Goal: Information Seeking & Learning: Find contact information

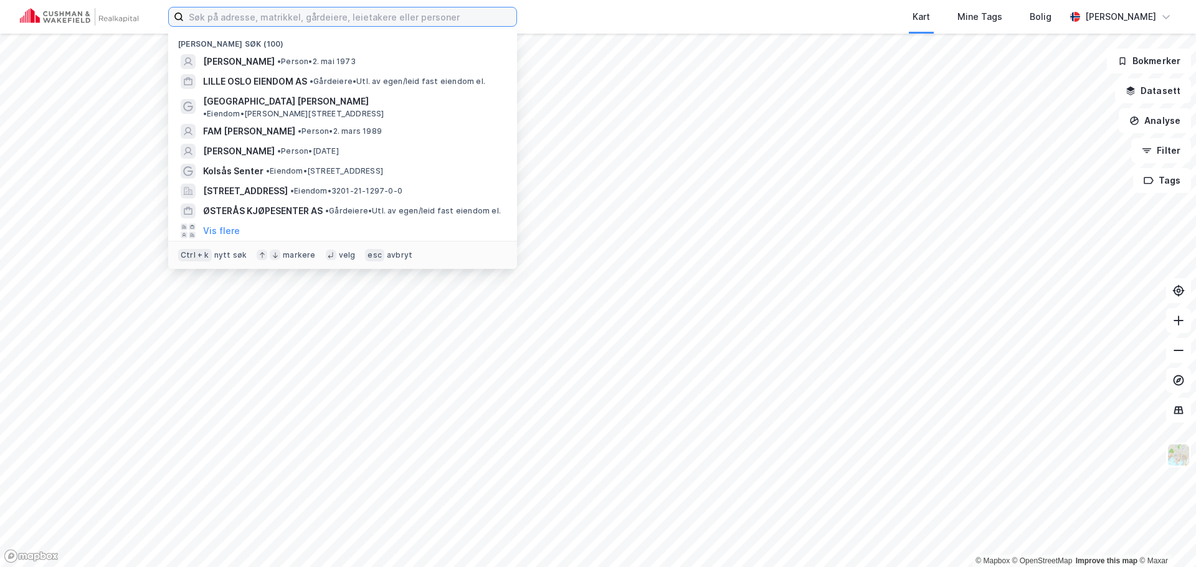
click at [459, 16] on input at bounding box center [350, 16] width 333 height 19
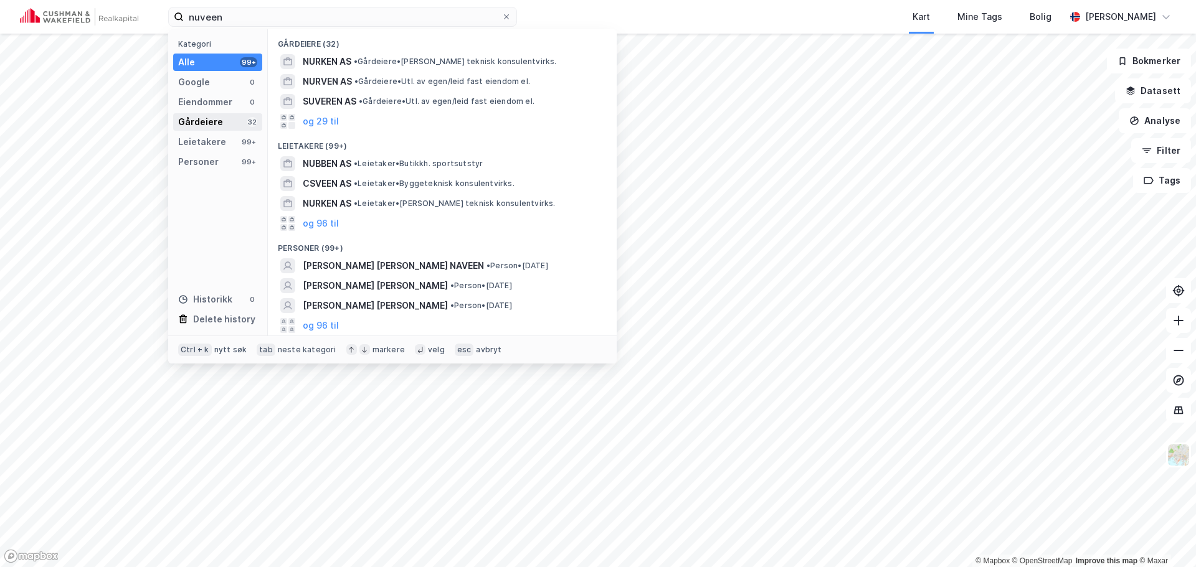
click at [207, 127] on div "Gårdeiere" at bounding box center [200, 122] width 45 height 15
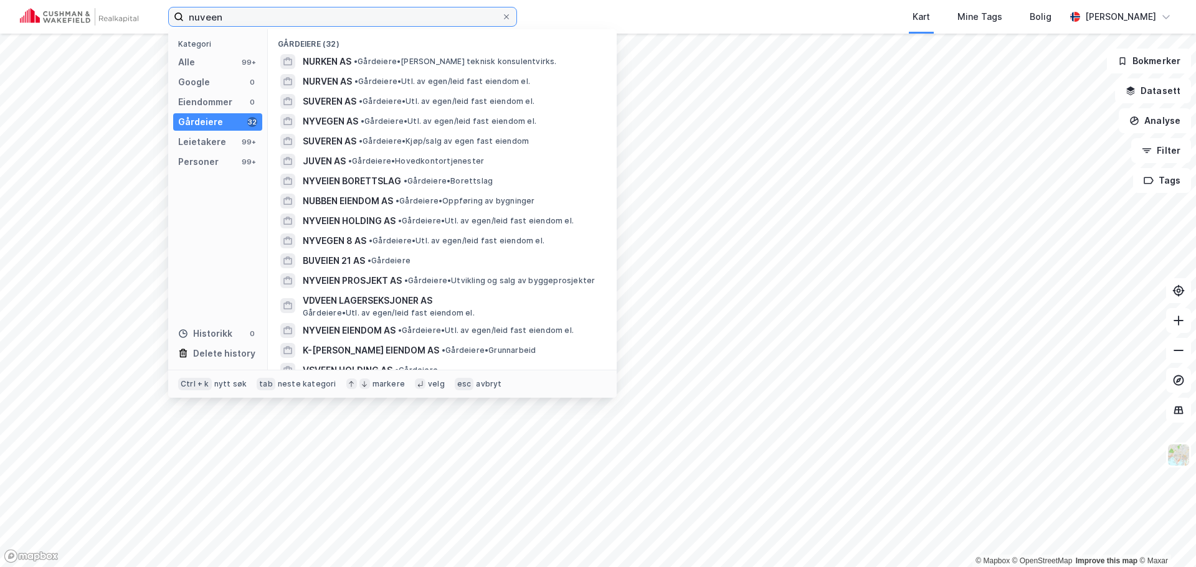
click at [260, 19] on input "nuveen" at bounding box center [343, 16] width 318 height 19
click at [208, 57] on div "Alle 99+" at bounding box center [217, 62] width 89 height 17
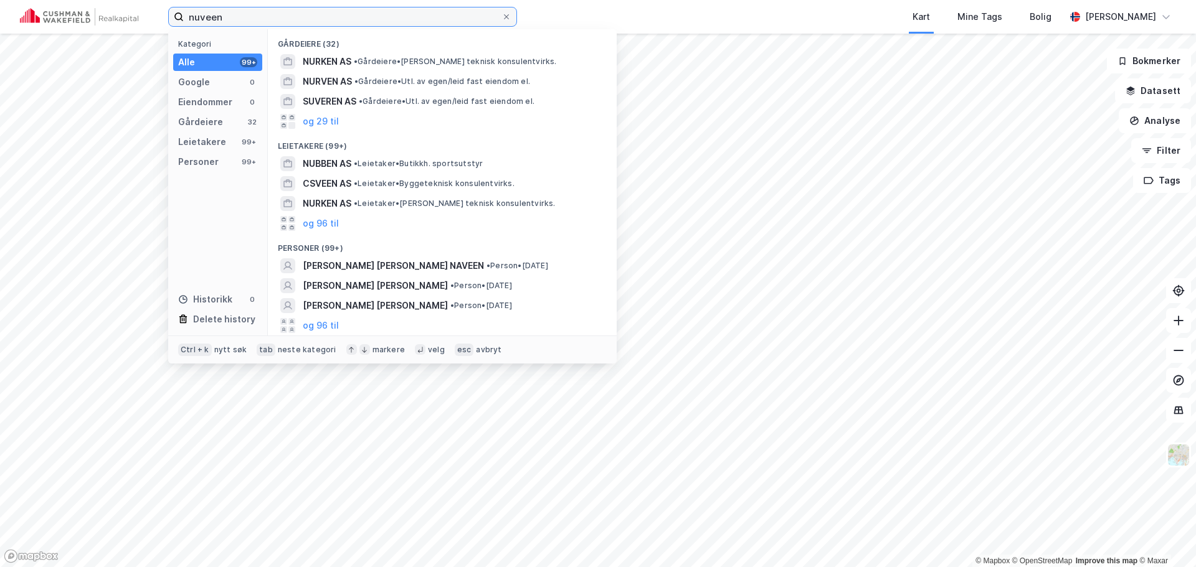
click at [226, 15] on input "nuveen" at bounding box center [343, 16] width 318 height 19
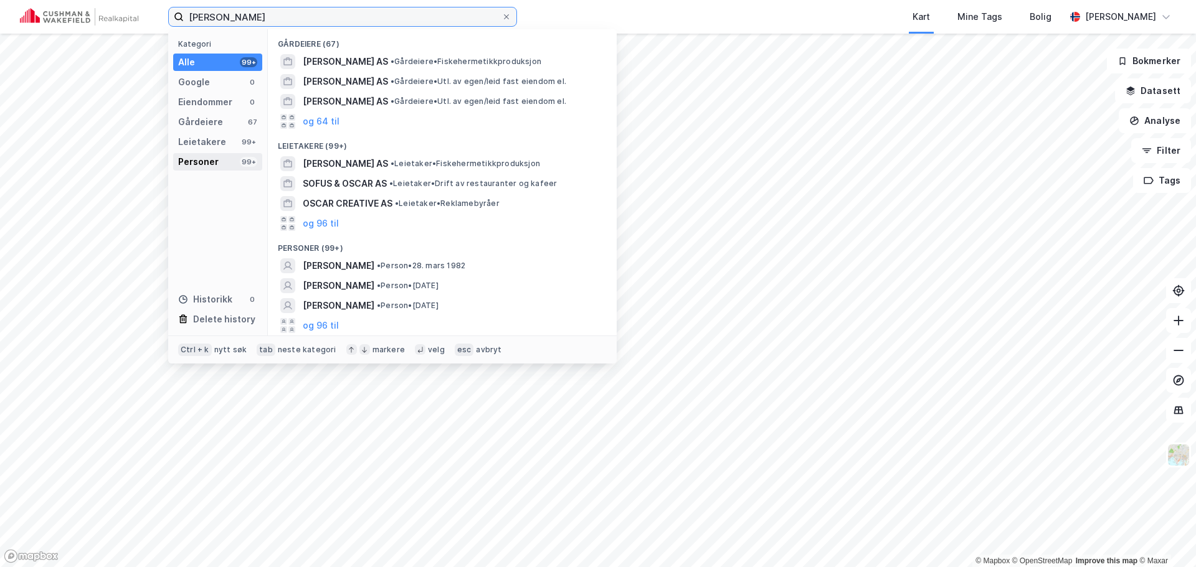
type input "[PERSON_NAME]"
click at [212, 164] on div "Personer" at bounding box center [198, 161] width 40 height 15
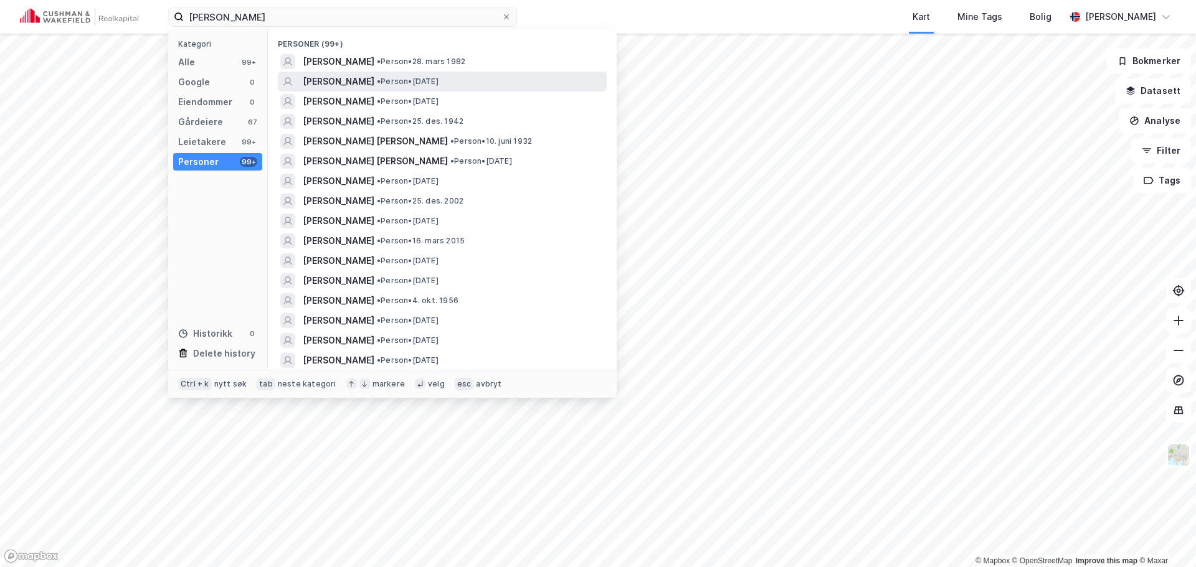
click at [343, 78] on span "[PERSON_NAME]" at bounding box center [339, 81] width 72 height 15
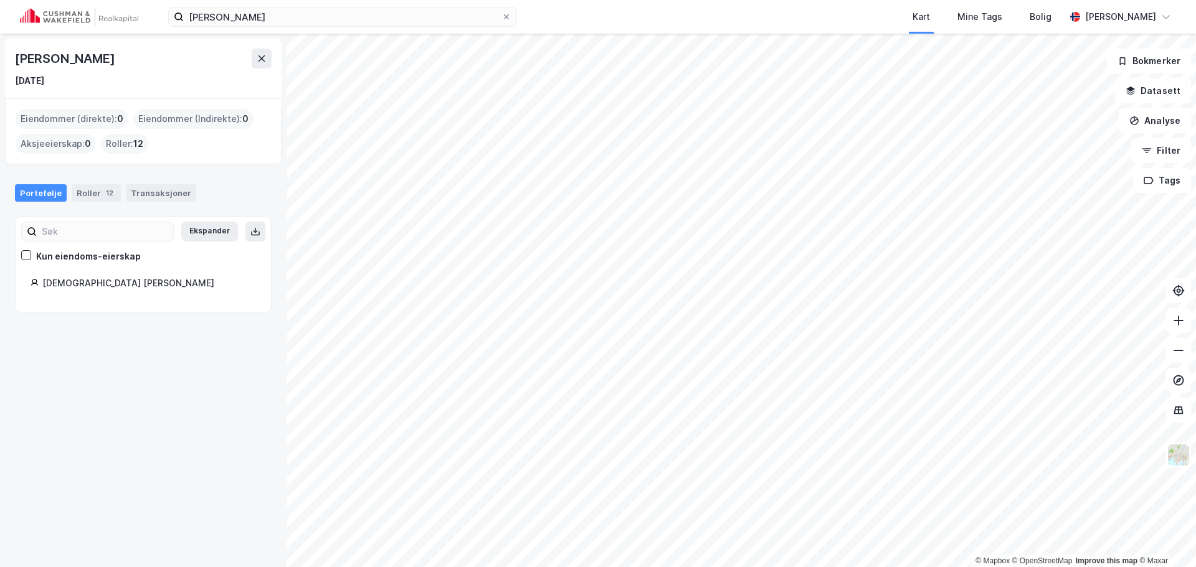
click at [124, 148] on div "Roller : 12" at bounding box center [124, 144] width 47 height 20
click at [95, 197] on div "Roller 12" at bounding box center [96, 192] width 49 height 17
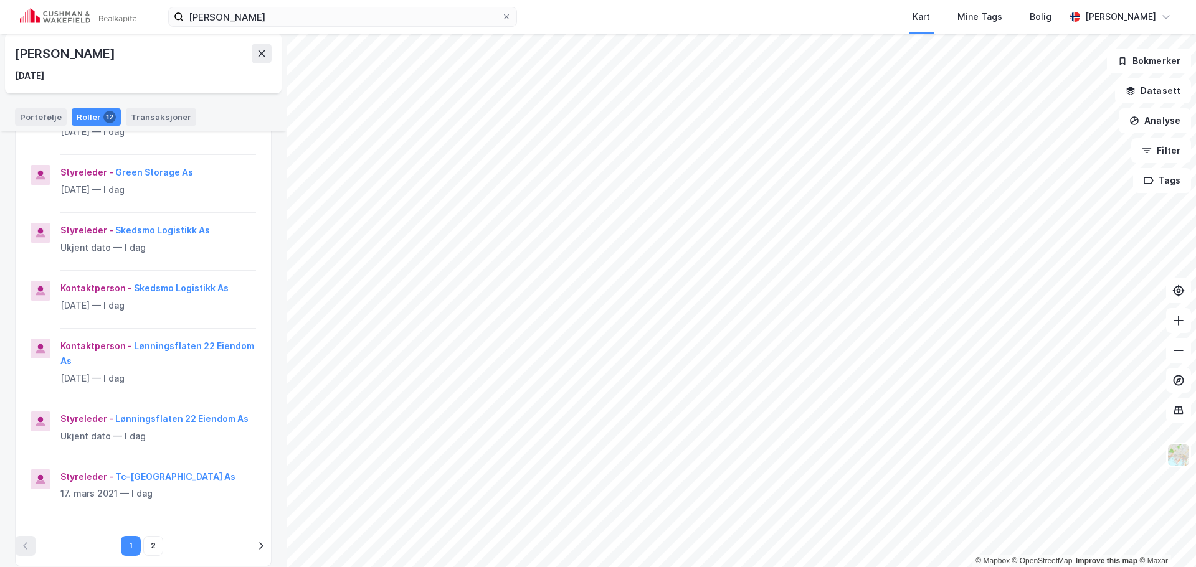
scroll to position [374, 0]
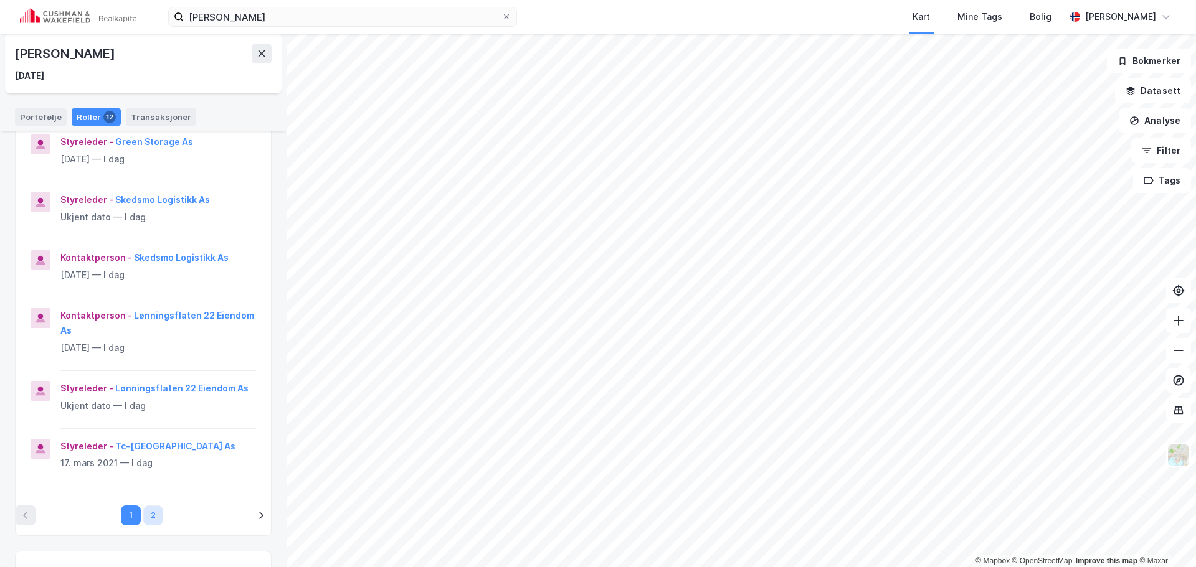
click at [143, 506] on button "2" at bounding box center [153, 516] width 20 height 20
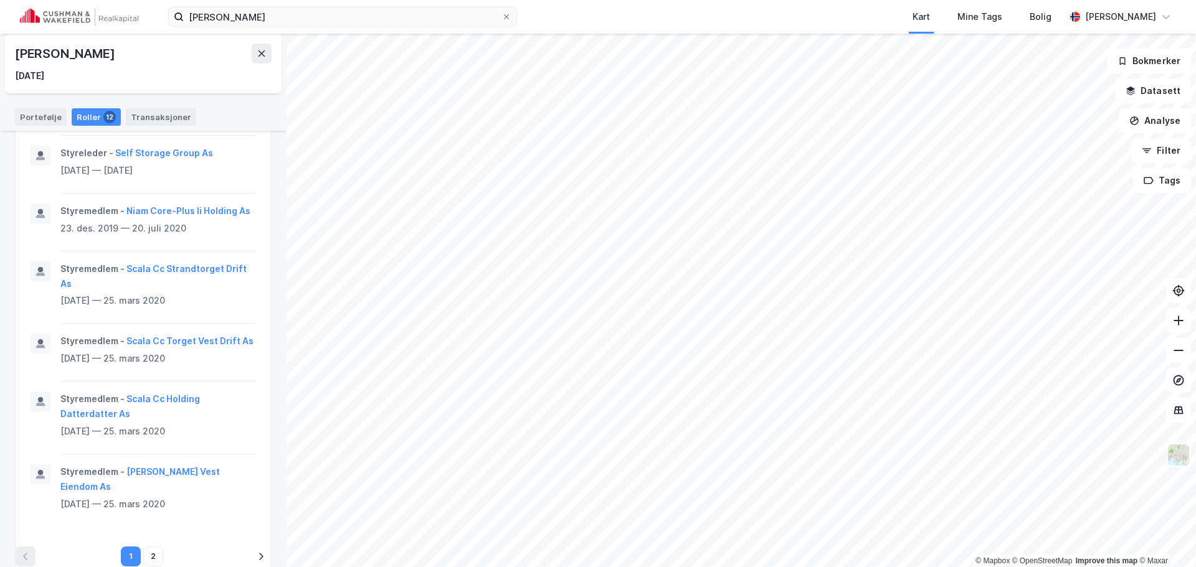
scroll to position [604, 0]
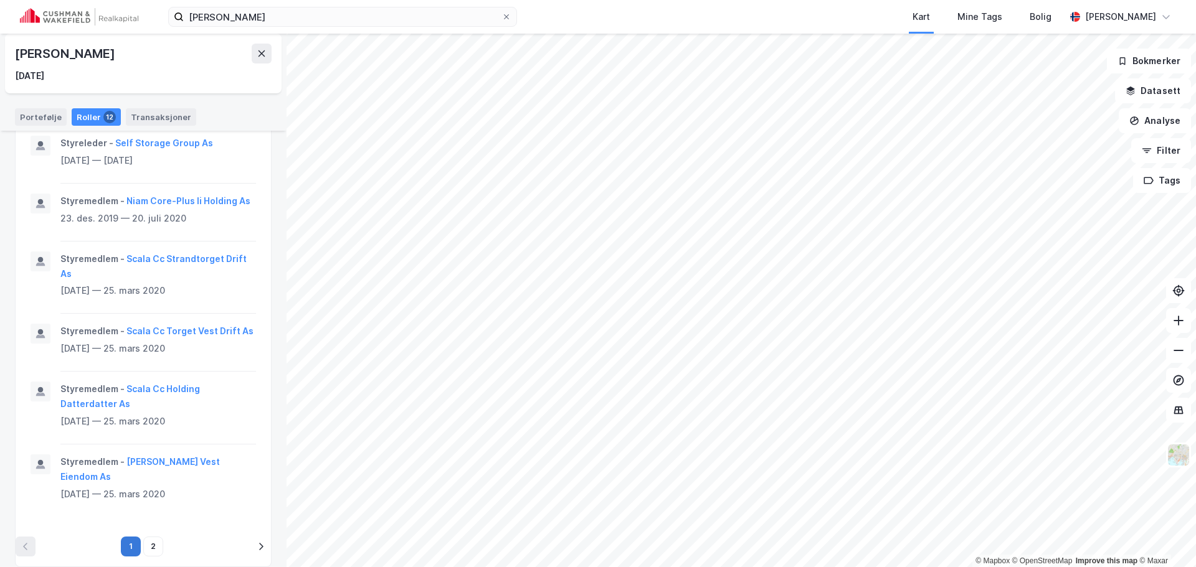
click at [128, 537] on button "1" at bounding box center [131, 547] width 20 height 20
click at [150, 537] on button "2" at bounding box center [153, 547] width 20 height 20
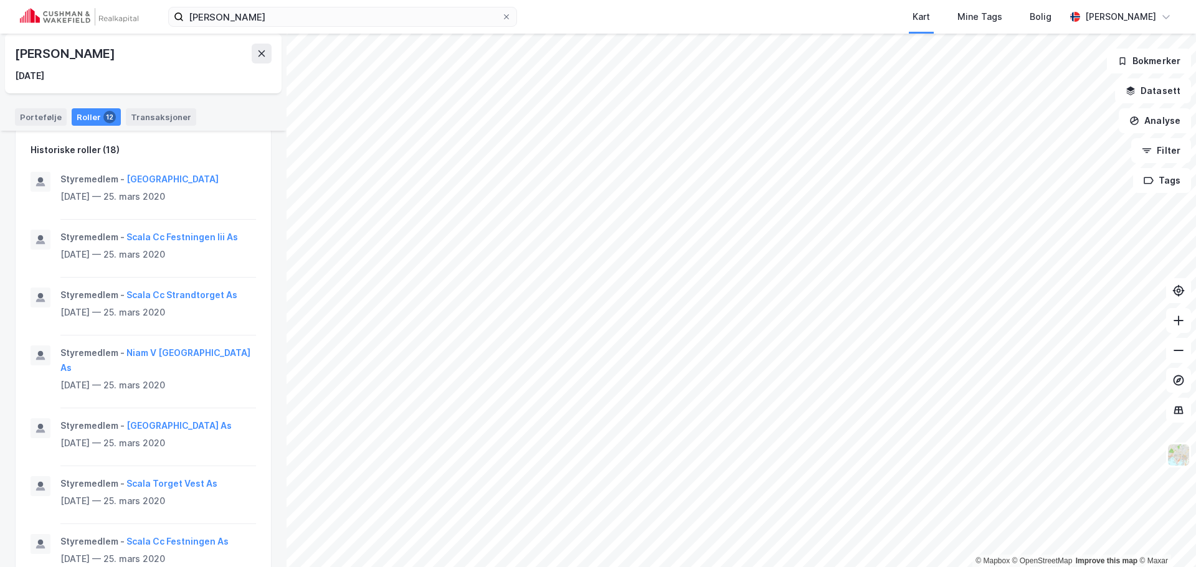
scroll to position [0, 0]
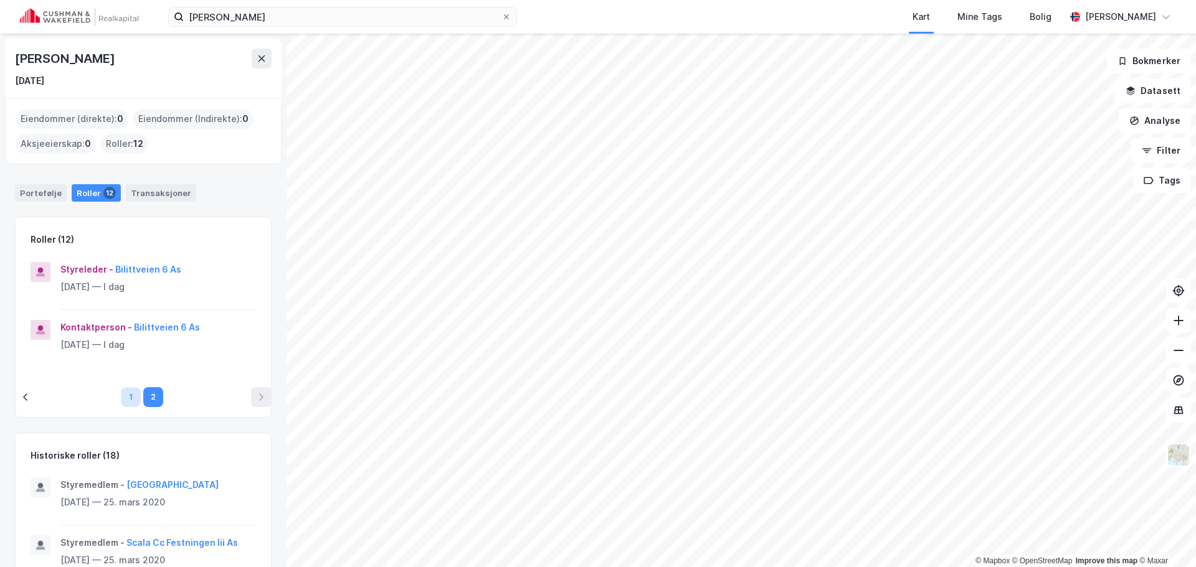
click at [121, 394] on button "1" at bounding box center [131, 397] width 20 height 20
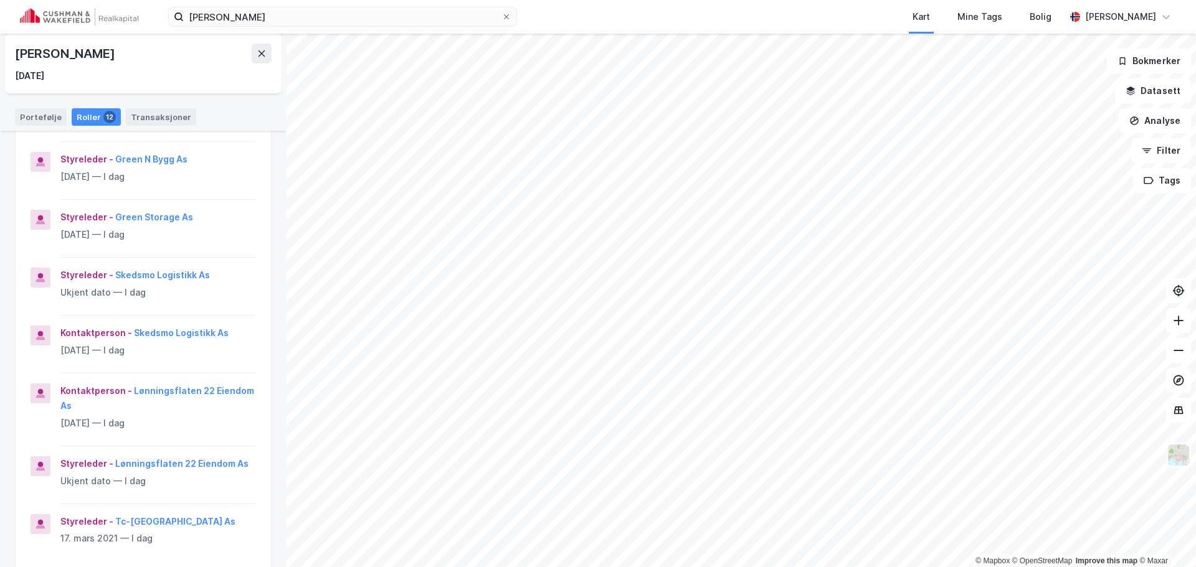
scroll to position [311, 0]
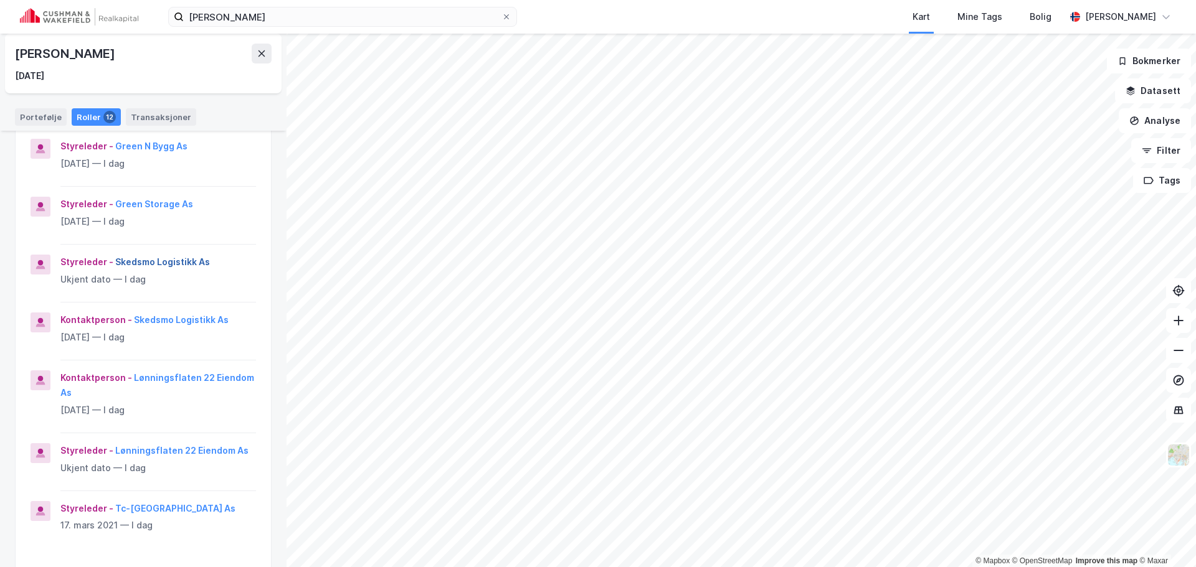
click at [0, 0] on button "Skedsmo Logistikk As" at bounding box center [0, 0] width 0 height 0
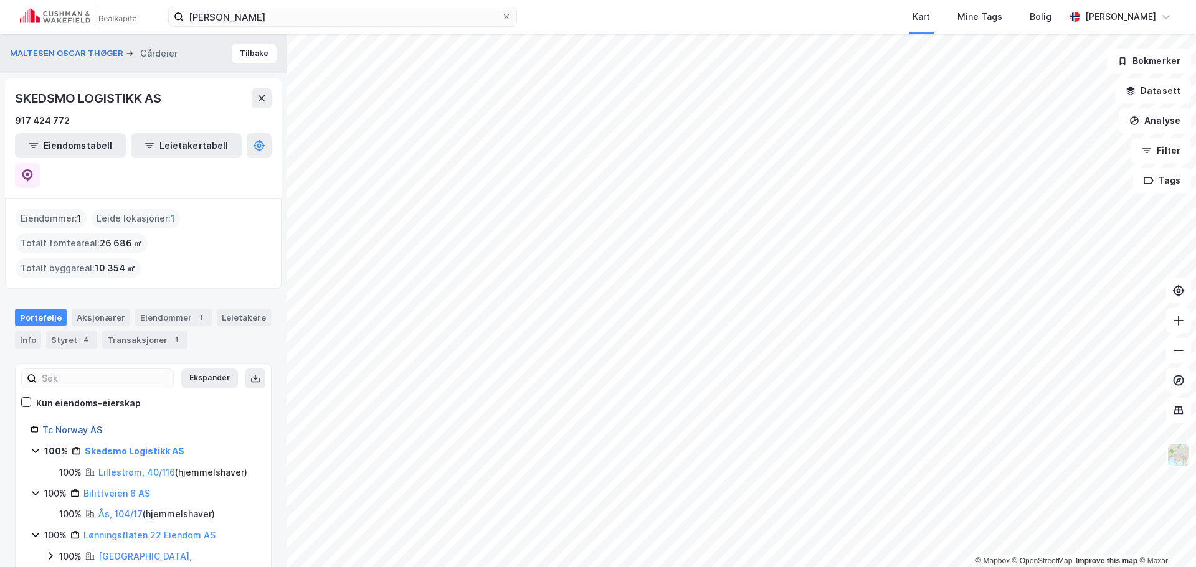
click at [81, 425] on link "Tc Norway AS" at bounding box center [72, 430] width 60 height 11
